Goal: Information Seeking & Learning: Learn about a topic

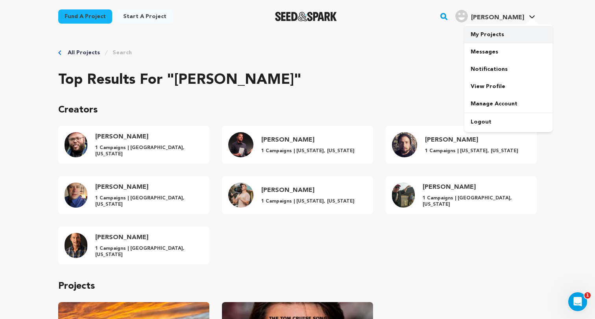
click at [497, 29] on link "My Projects" at bounding box center [508, 34] width 88 height 17
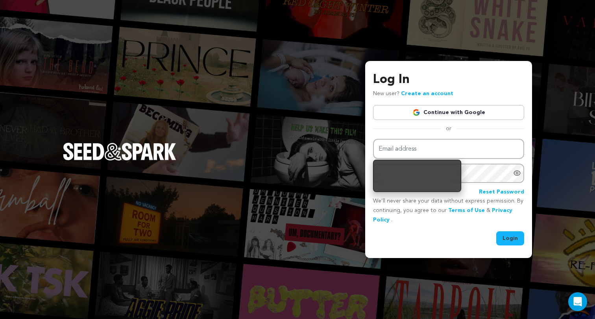
click at [456, 109] on link "Continue with Google" at bounding box center [448, 112] width 151 height 15
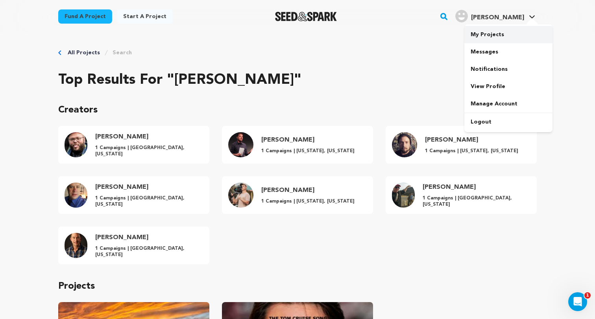
click at [493, 33] on link "My Projects" at bounding box center [508, 34] width 88 height 17
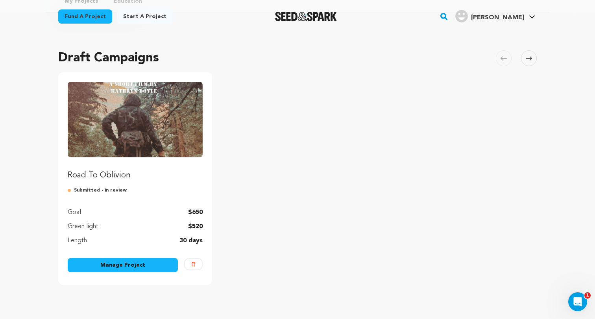
scroll to position [48, 0]
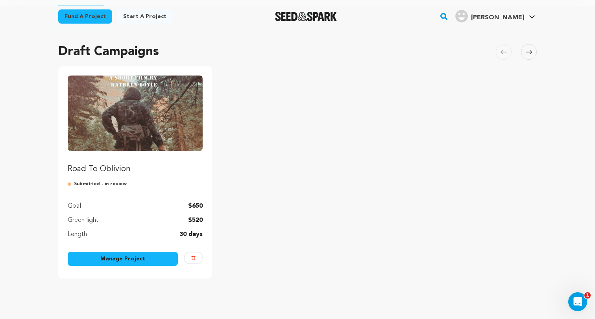
click at [112, 261] on link "Manage Project" at bounding box center [123, 259] width 110 height 14
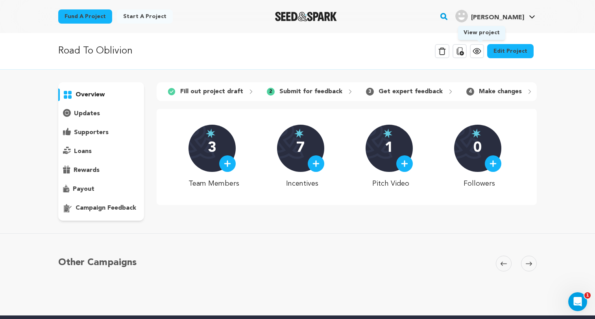
click at [478, 52] on icon at bounding box center [476, 50] width 9 height 9
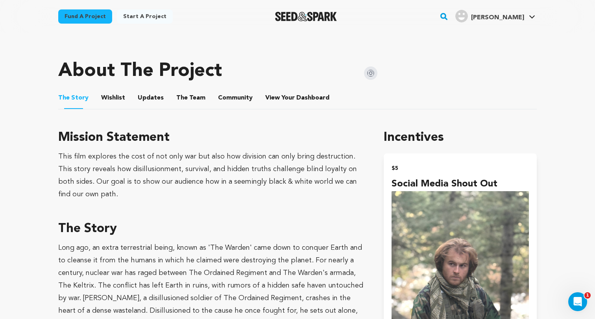
scroll to position [334, 0]
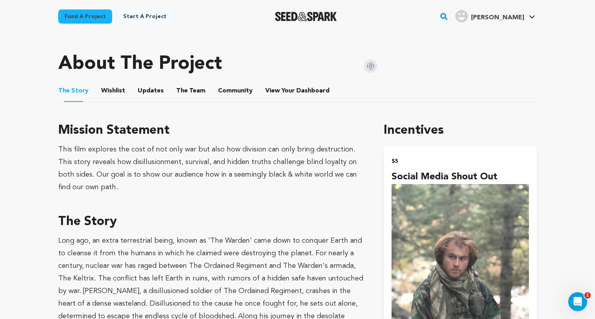
click at [193, 92] on button "The Team" at bounding box center [190, 92] width 19 height 19
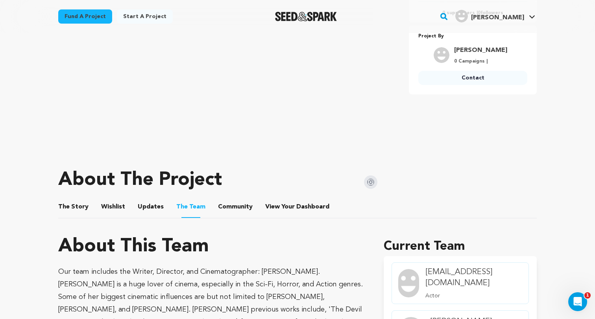
scroll to position [219, 0]
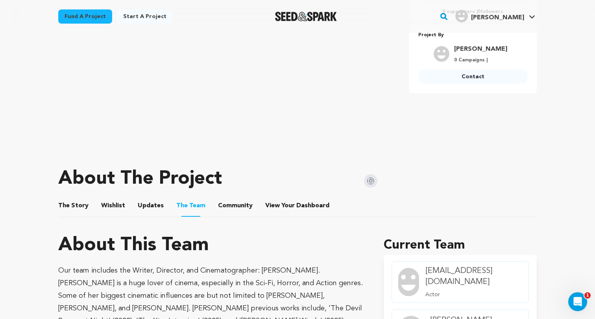
click at [229, 207] on button "Community" at bounding box center [235, 207] width 19 height 19
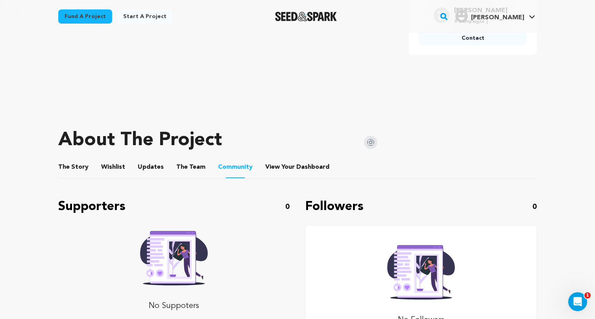
scroll to position [354, 0]
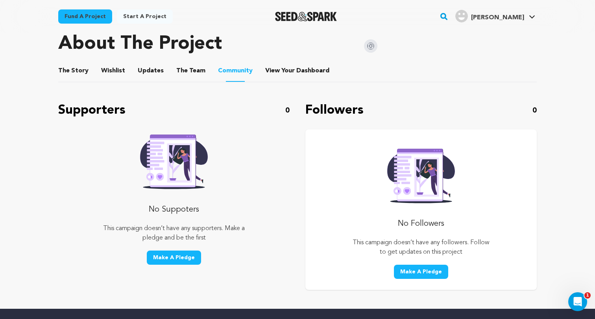
click at [146, 69] on button "Updates" at bounding box center [150, 72] width 19 height 19
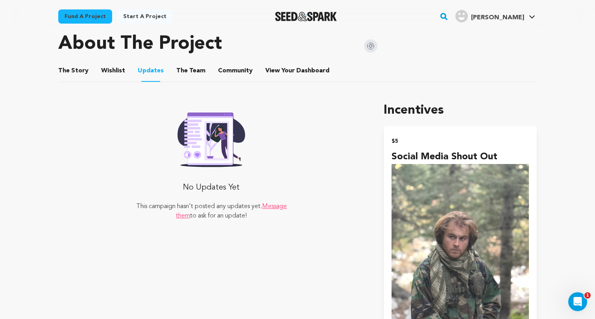
click at [114, 70] on button "Wishlist" at bounding box center [113, 72] width 19 height 19
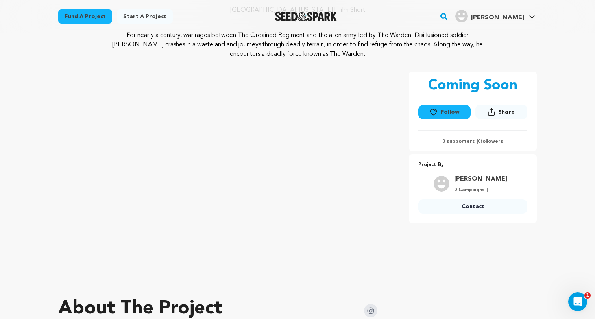
scroll to position [89, 0]
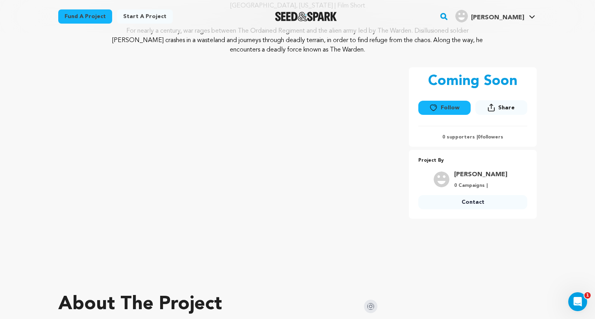
scroll to position [0, 0]
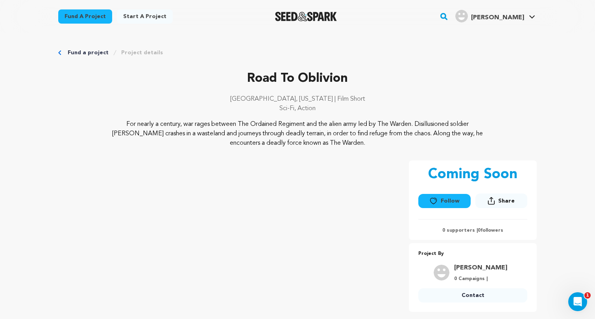
click at [82, 20] on link "Fund a project" at bounding box center [85, 16] width 54 height 14
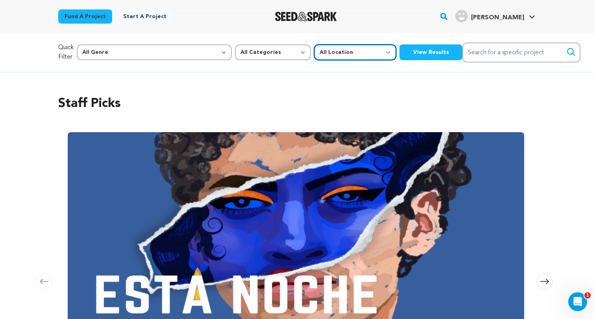
click at [314, 50] on select "All Location Everywhere United States Canada" at bounding box center [355, 52] width 82 height 16
select select "1671"
click at [314, 44] on select "All Location Everywhere United States Canada" at bounding box center [355, 52] width 82 height 16
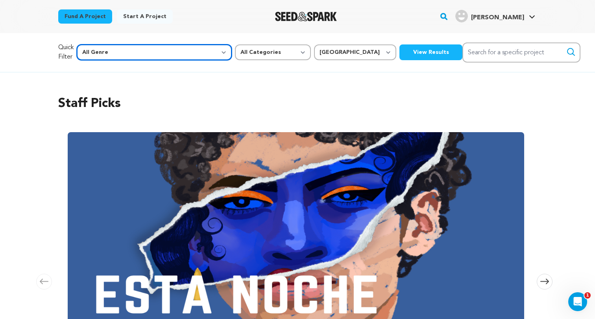
click at [142, 57] on select "All Genre Action Adventure Afrobeat Alternative Ambient Animation Bebop Big Ban…" at bounding box center [154, 52] width 155 height 16
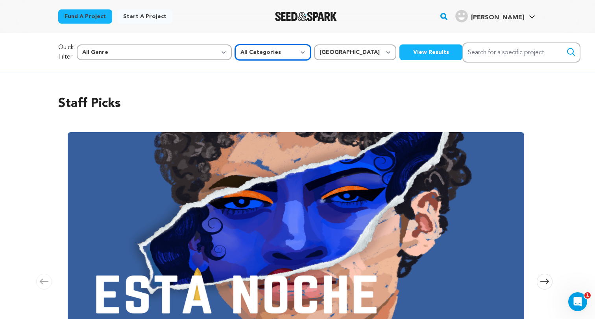
click at [235, 50] on select "All Categories Film Feature Film Short Series Music Video Comics Artist Residen…" at bounding box center [273, 52] width 76 height 16
select select "383"
click at [235, 44] on select "All Categories Film Feature Film Short Series Music Video Comics Artist Residen…" at bounding box center [273, 52] width 76 height 16
click at [399, 55] on button "View Results" at bounding box center [430, 52] width 63 height 16
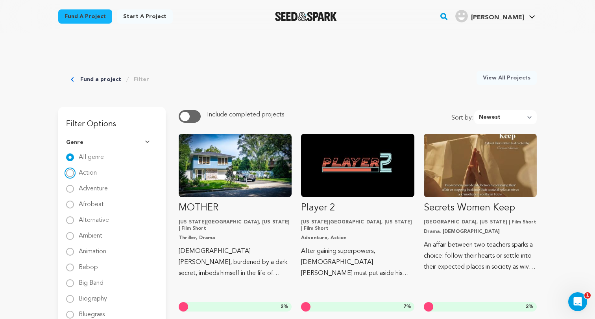
click at [70, 172] on input "Action" at bounding box center [70, 173] width 8 height 8
radio input "true"
click at [70, 154] on input "All genre" at bounding box center [70, 157] width 8 height 8
radio input "true"
